Goal: Use online tool/utility: Utilize a website feature to perform a specific function

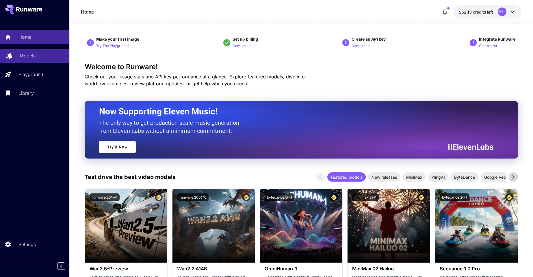
click at [31, 53] on p "Models" at bounding box center [28, 55] width 16 height 7
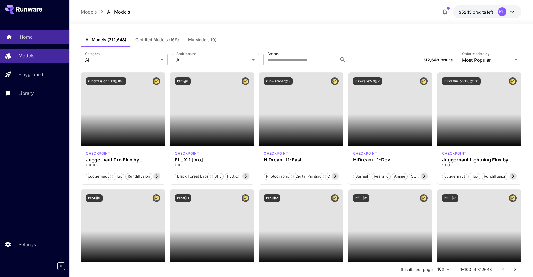
click at [32, 37] on p "Home" at bounding box center [26, 36] width 13 height 7
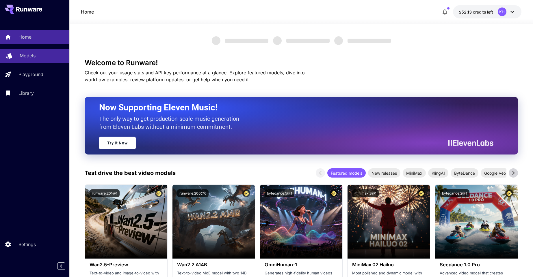
click at [40, 57] on div "Models" at bounding box center [42, 55] width 45 height 7
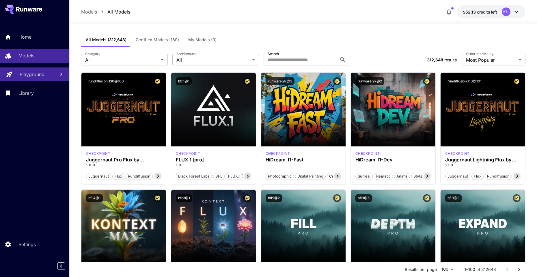
click at [38, 70] on link "Playground" at bounding box center [34, 75] width 69 height 14
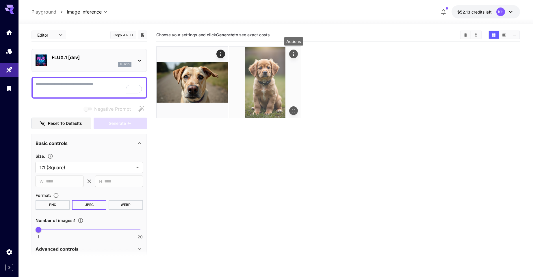
click at [294, 55] on icon "Actions" at bounding box center [294, 54] width 6 height 6
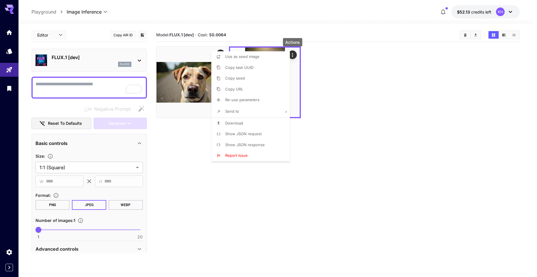
click at [379, 125] on div at bounding box center [268, 138] width 537 height 277
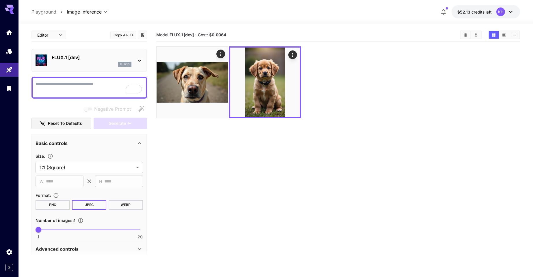
click at [49, 86] on textarea "Negative Prompt" at bounding box center [89, 88] width 107 height 14
type textarea "*****"
click at [182, 141] on section "Model: FLUX.1 [dev] · Cost: $ 0.0064" at bounding box center [338, 166] width 364 height 277
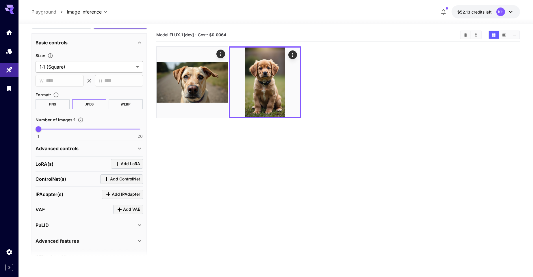
scroll to position [104, 0]
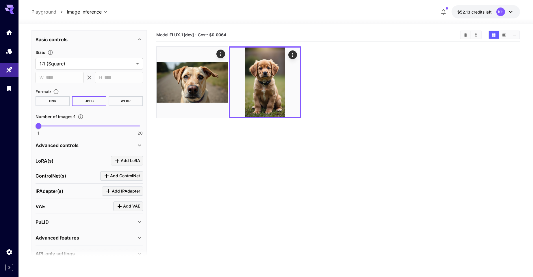
click at [55, 98] on button "PNG" at bounding box center [53, 101] width 34 height 10
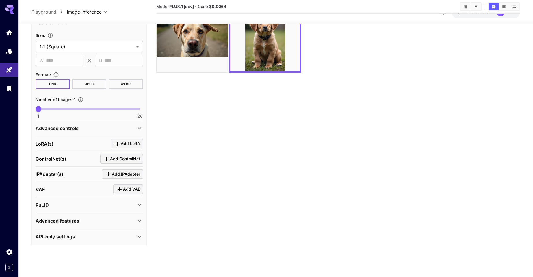
scroll to position [0, 0]
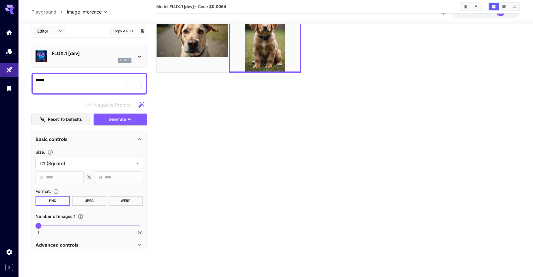
click at [60, 31] on body "**********" at bounding box center [266, 115] width 533 height 323
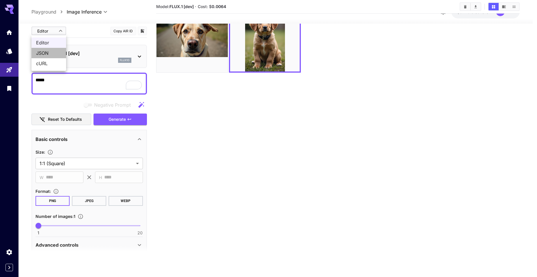
click at [53, 55] on span "JSON" at bounding box center [48, 53] width 25 height 7
type input "****"
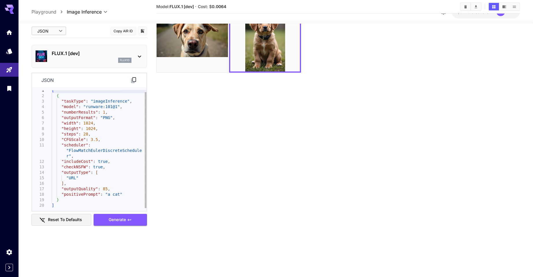
type textarea "**********"
click at [73, 177] on div "[ { "taskType" : "imageInference" , "model" : "runware:101@1" , "numberResults"…" at bounding box center [99, 148] width 95 height 121
click at [82, 171] on div "[ { "taskType" : "imageInference" , "model" : "runware:101@1" , "numberResults"…" at bounding box center [99, 148] width 95 height 121
click at [107, 172] on div "[ { "taskType" : "imageInference" , "model" : "runware:101@1" , "numberResults"…" at bounding box center [99, 148] width 95 height 121
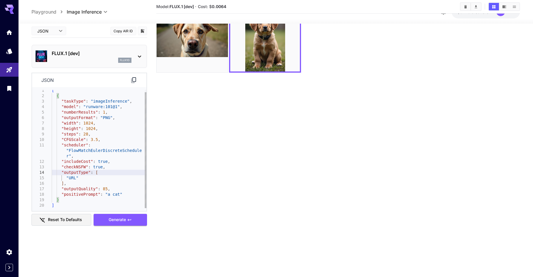
click at [75, 171] on div "[ { "taskType" : "imageInference" , "model" : "runware:101@1" , "numberResults"…" at bounding box center [99, 148] width 95 height 121
click at [74, 179] on div "[ { "taskType" : "imageInference" , "model" : "runware:101@1" , "numberResults"…" at bounding box center [99, 148] width 95 height 121
click at [140, 56] on icon at bounding box center [139, 57] width 3 height 2
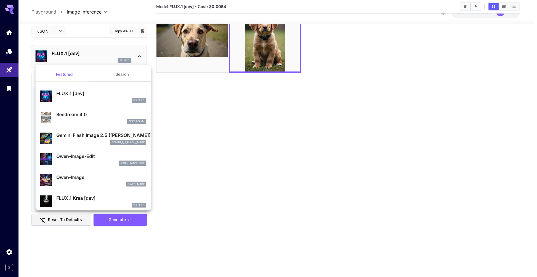
click at [189, 118] on div at bounding box center [268, 138] width 537 height 277
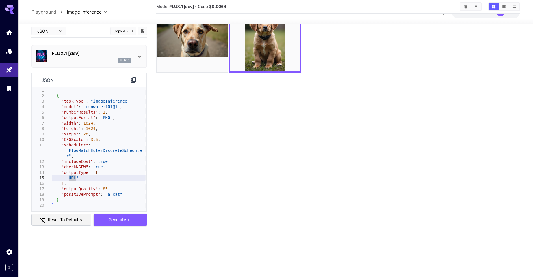
click at [52, 31] on body "**********" at bounding box center [266, 115] width 533 height 323
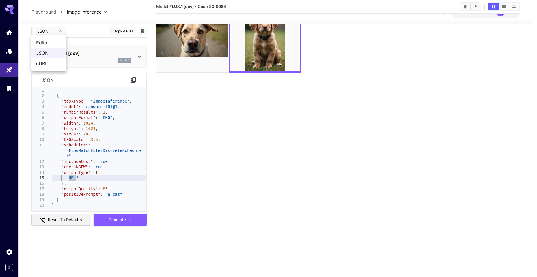
click at [50, 42] on span "Editor" at bounding box center [48, 42] width 25 height 7
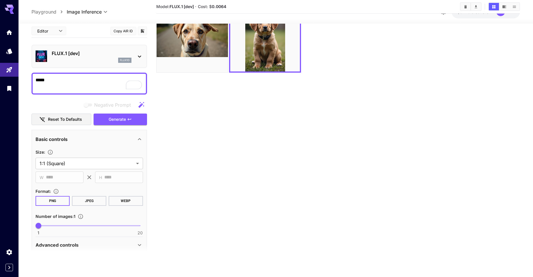
click at [127, 137] on div "Basic controls" at bounding box center [86, 139] width 100 height 7
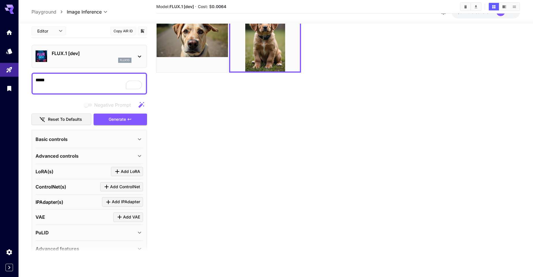
click at [127, 137] on div "Basic controls" at bounding box center [86, 139] width 100 height 7
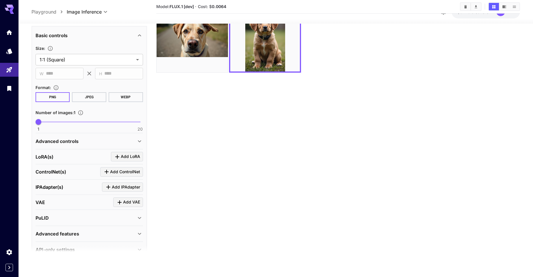
click at [107, 142] on div "Advanced controls" at bounding box center [86, 141] width 100 height 7
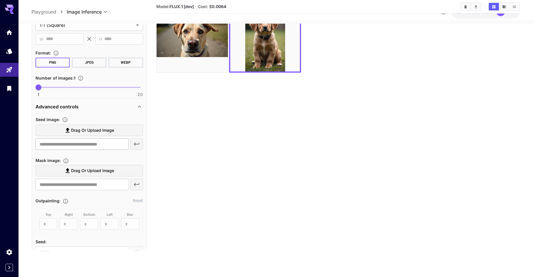
click at [102, 146] on input "text" at bounding box center [82, 145] width 93 height 12
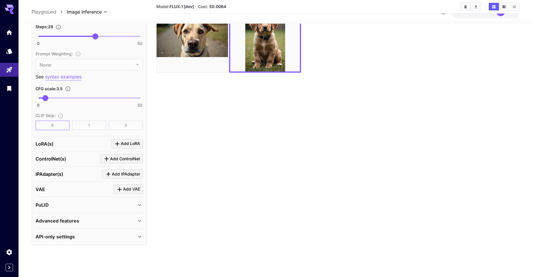
click at [78, 224] on p "Advanced features" at bounding box center [58, 221] width 44 height 7
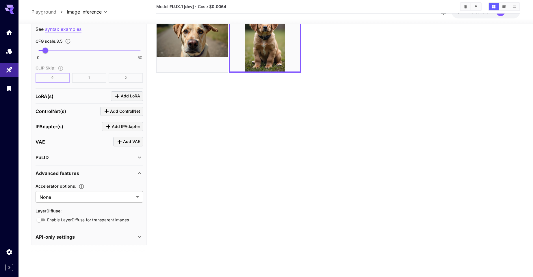
click at [88, 235] on div "API-only settings" at bounding box center [86, 237] width 100 height 7
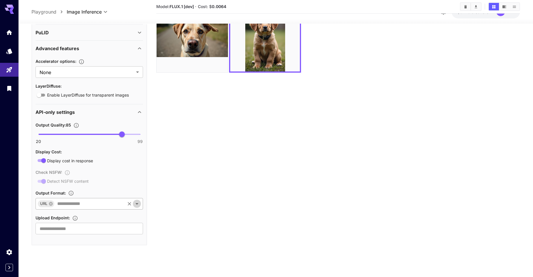
click at [136, 204] on icon "Open" at bounding box center [136, 204] width 3 height 1
click at [85, 221] on li "Base64Data" at bounding box center [89, 219] width 107 height 14
click at [174, 202] on section "Model: FLUX.1 [dev] · Cost: $ 0.0064" at bounding box center [338, 121] width 364 height 277
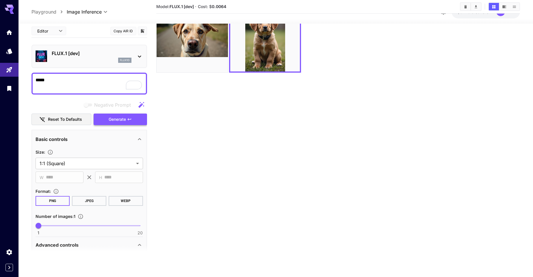
click at [112, 121] on span "Generate" at bounding box center [117, 119] width 17 height 7
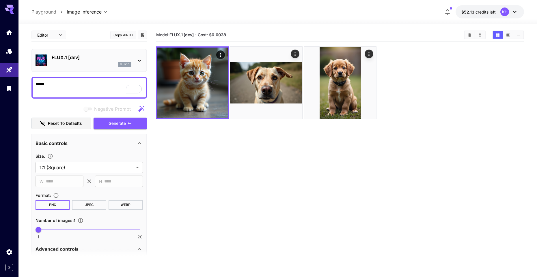
click at [57, 33] on body "**********" at bounding box center [268, 161] width 537 height 323
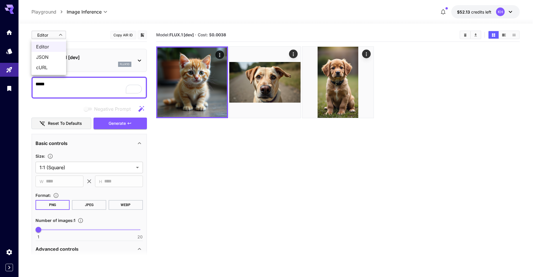
click at [53, 59] on span "JSON" at bounding box center [48, 57] width 25 height 7
type input "****"
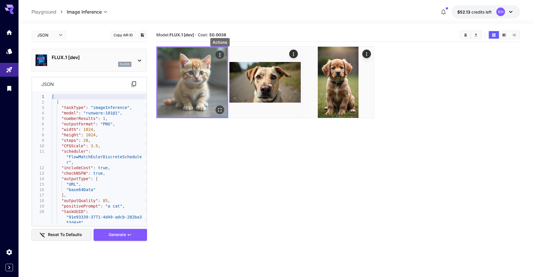
click at [220, 55] on icon "Actions" at bounding box center [220, 55] width 6 height 6
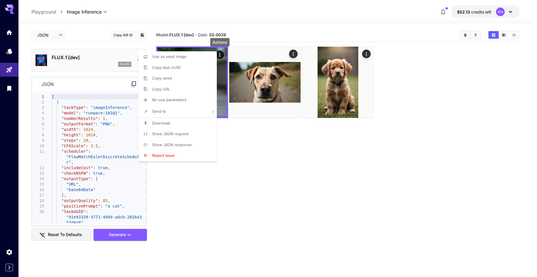
click at [245, 33] on div at bounding box center [268, 138] width 537 height 277
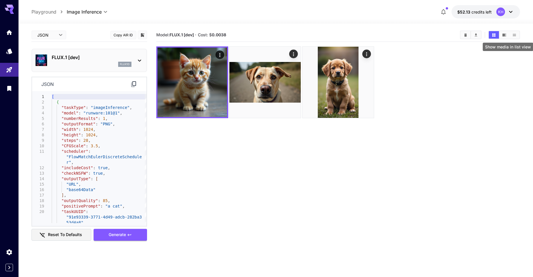
click at [513, 35] on icon "Show media in list view" at bounding box center [513, 35] width 3 height 2
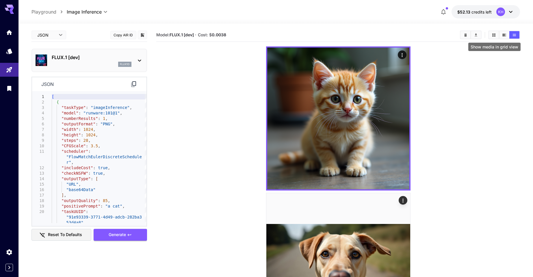
click at [494, 35] on icon "Show media in grid view" at bounding box center [493, 35] width 4 height 4
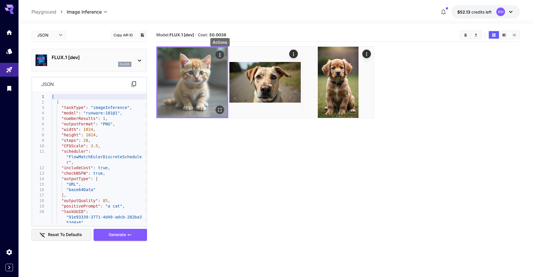
click at [220, 55] on icon "Actions" at bounding box center [220, 55] width 6 height 6
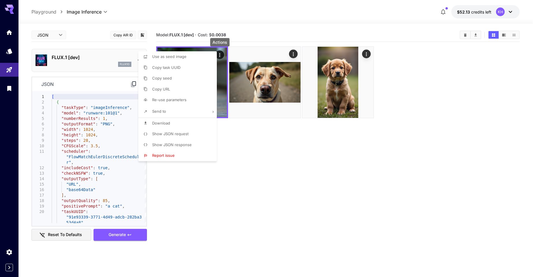
click at [187, 144] on span "Show JSON response" at bounding box center [172, 145] width 40 height 5
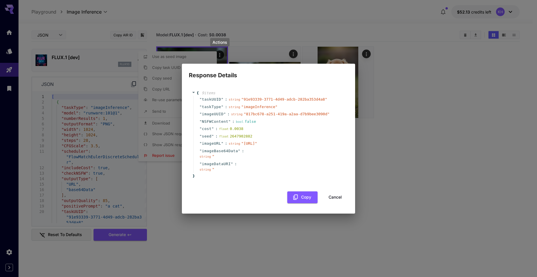
click at [235, 154] on span "imageBase64Data" at bounding box center [220, 151] width 36 height 6
click at [223, 154] on span "imageBase64Data" at bounding box center [220, 151] width 36 height 6
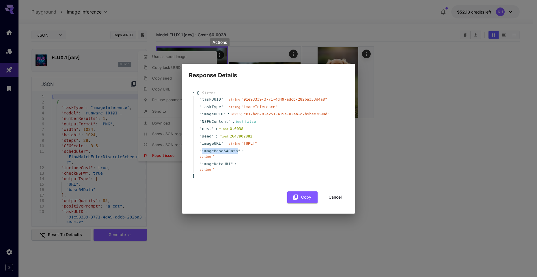
click at [246, 154] on div "" imageBase64Data " : string " "" at bounding box center [269, 154] width 152 height 13
click at [243, 154] on span ":" at bounding box center [243, 151] width 2 height 6
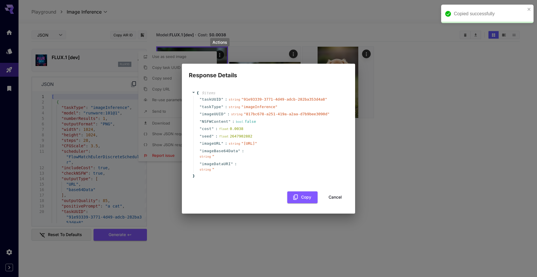
click at [217, 165] on span "imageDataURI" at bounding box center [216, 164] width 29 height 6
click at [214, 104] on span "taskType" at bounding box center [211, 107] width 19 height 6
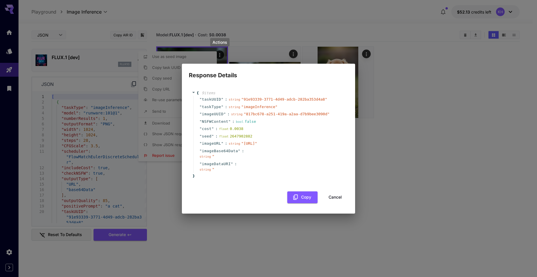
click at [237, 167] on span ":" at bounding box center [236, 164] width 2 height 6
click at [236, 167] on span ":" at bounding box center [236, 164] width 2 height 6
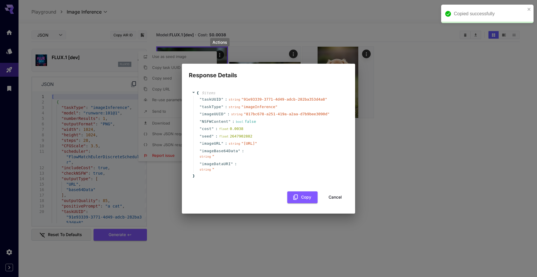
click at [241, 141] on span "" [URL] "" at bounding box center [249, 143] width 16 height 4
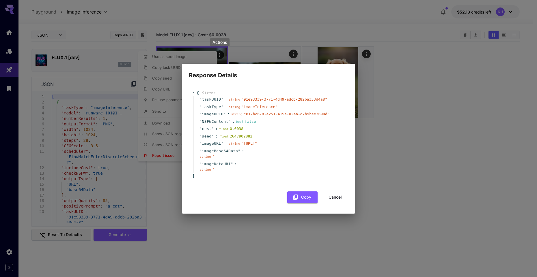
click at [195, 91] on icon at bounding box center [194, 93] width 4 height 4
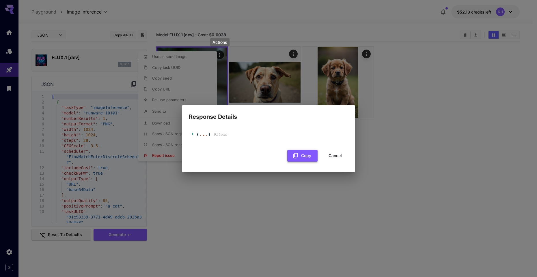
click at [300, 157] on button "Copy" at bounding box center [302, 156] width 30 height 12
click at [336, 154] on button "Cancel" at bounding box center [335, 156] width 26 height 12
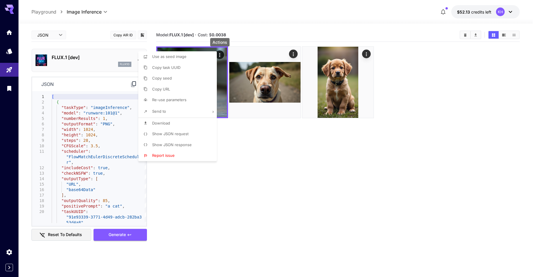
click at [109, 185] on div at bounding box center [268, 138] width 537 height 277
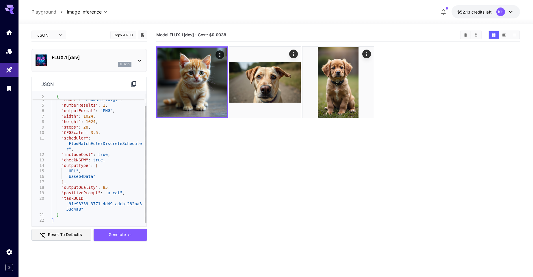
type textarea "**********"
click at [76, 165] on div ""taskType" : "imageInference" , "model" : "runware:101@1" , "numberResults" : 1…" at bounding box center [99, 152] width 95 height 143
